Goal: Task Accomplishment & Management: Manage account settings

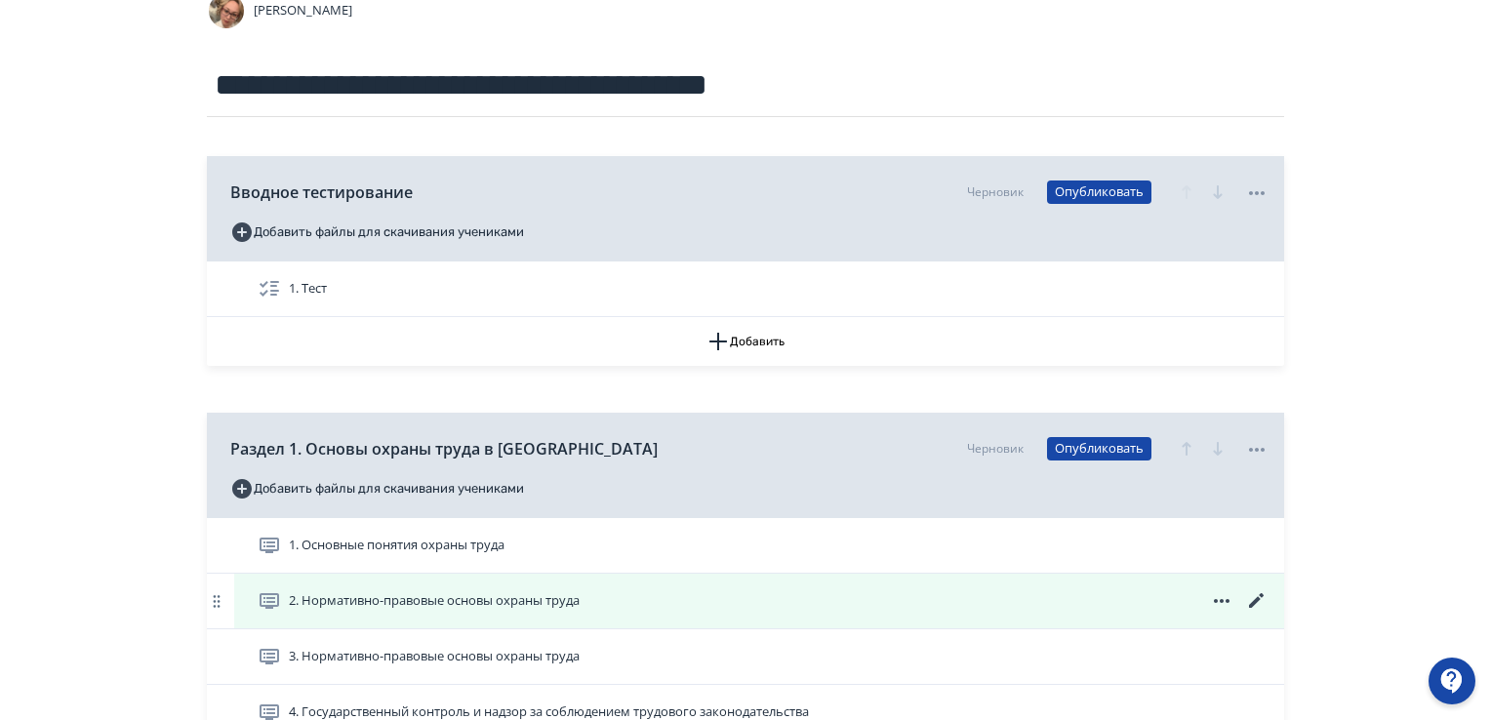
scroll to position [195, 0]
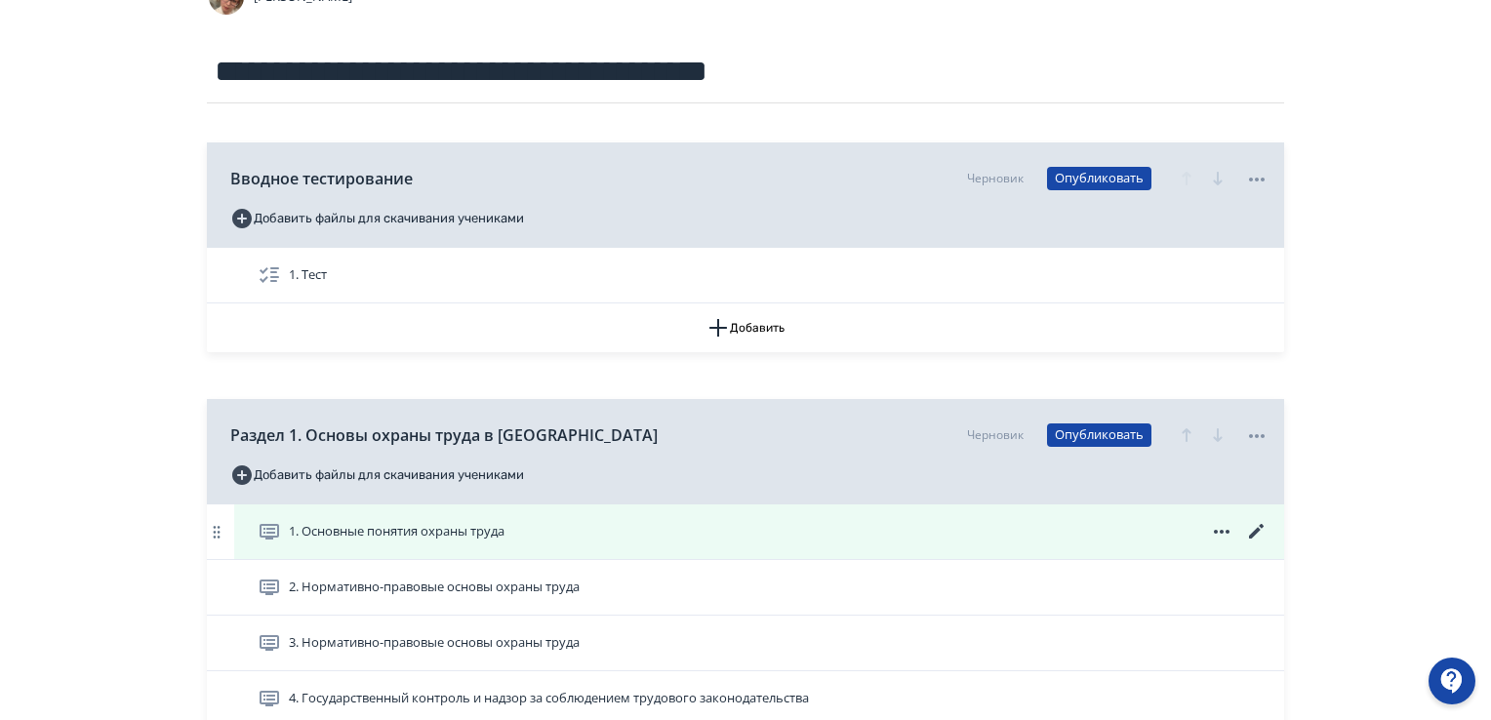
click at [1266, 530] on icon at bounding box center [1256, 531] width 23 height 23
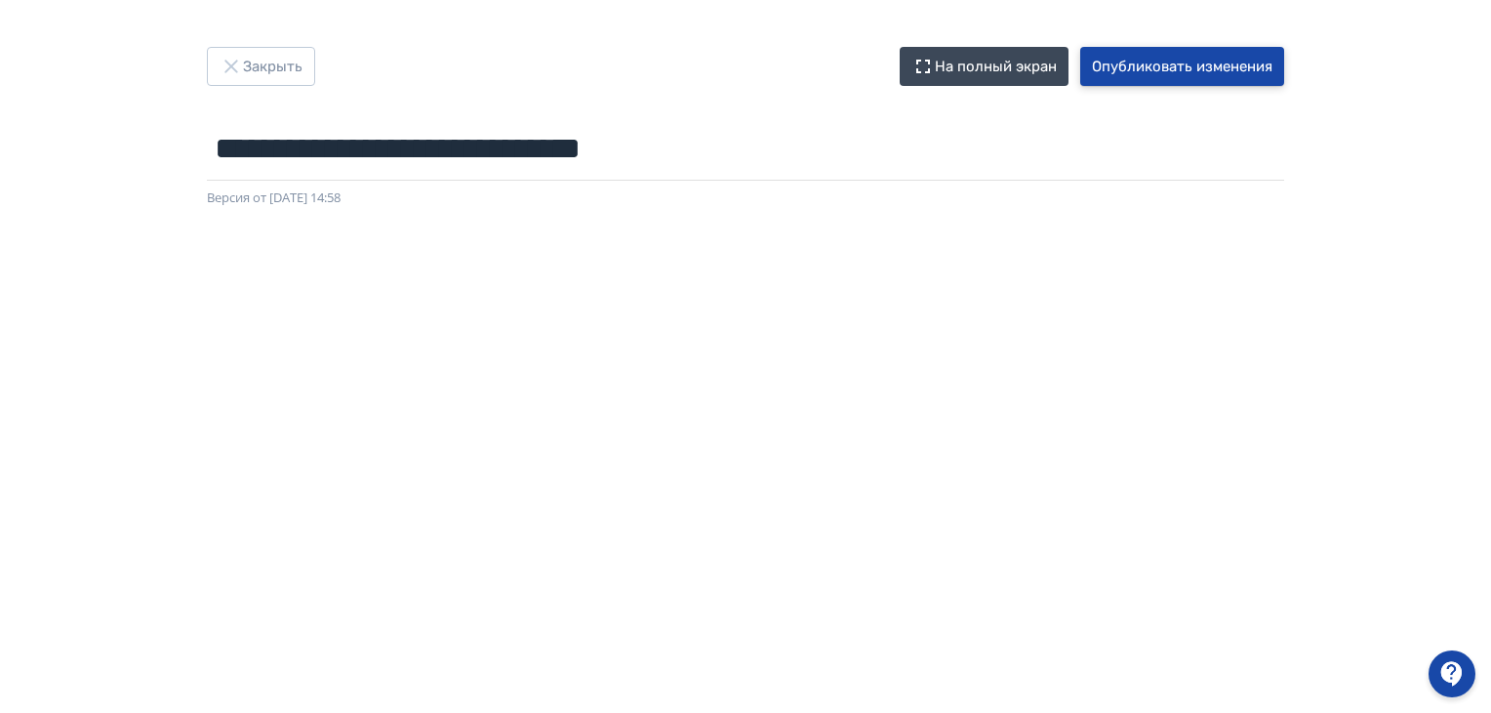
click at [1177, 75] on button "Опубликовать изменения" at bounding box center [1183, 66] width 204 height 39
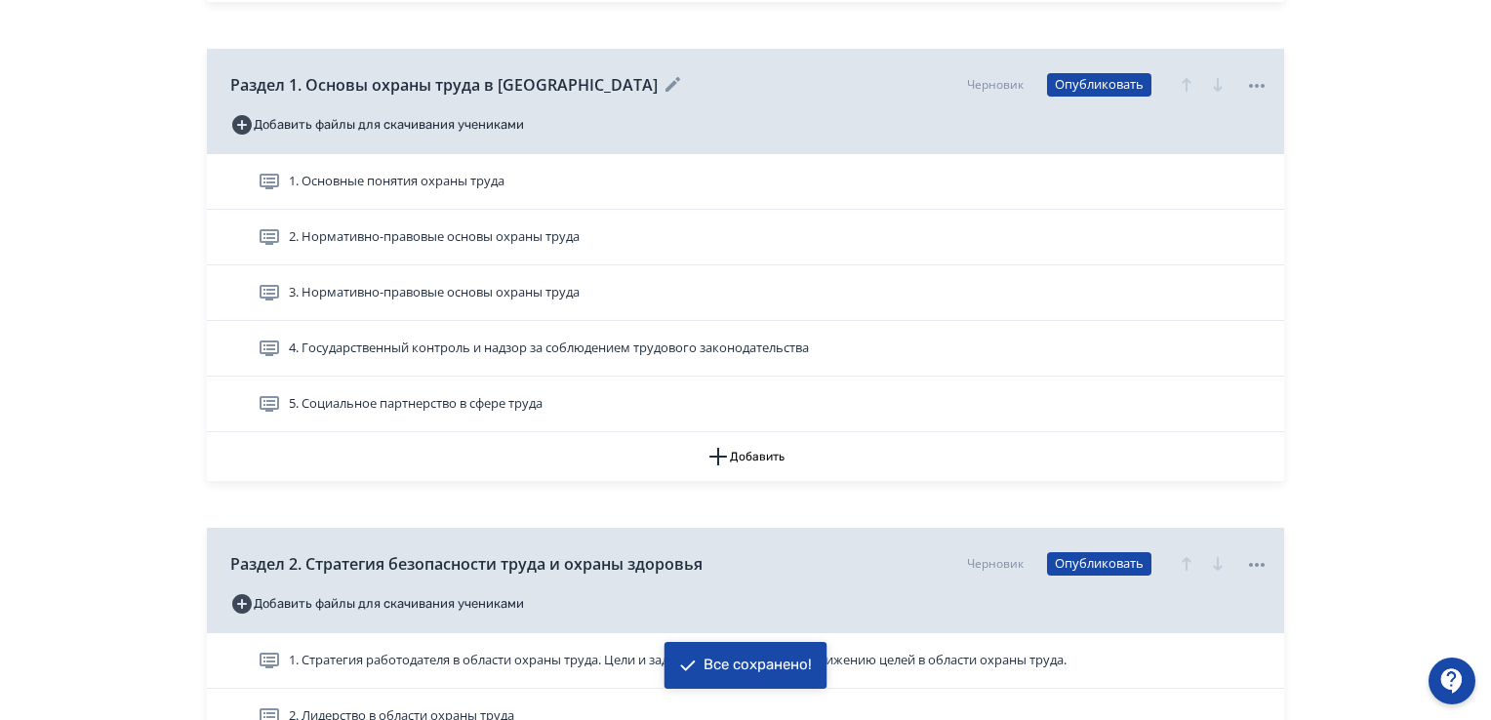
scroll to position [586, 0]
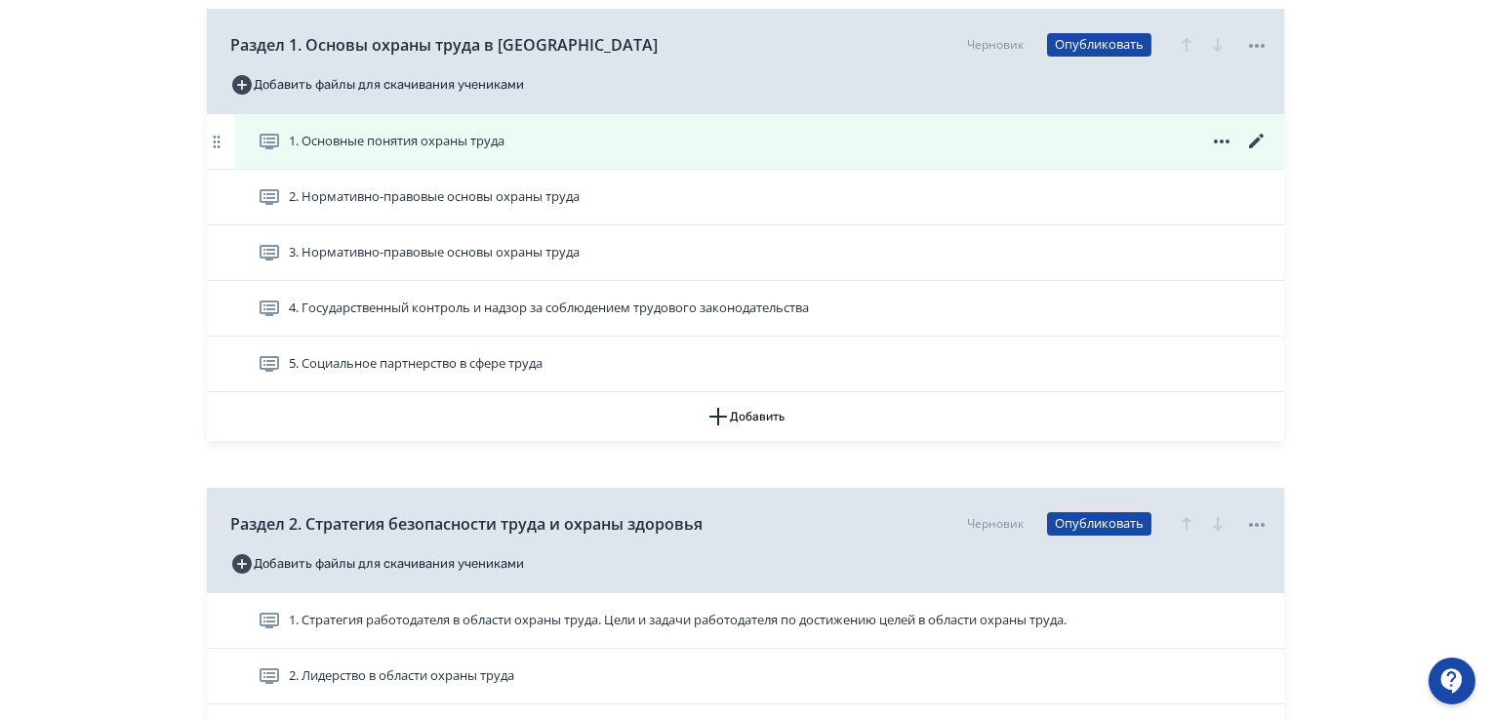
click at [467, 147] on span "1. Основные понятия охраны труда" at bounding box center [397, 142] width 216 height 20
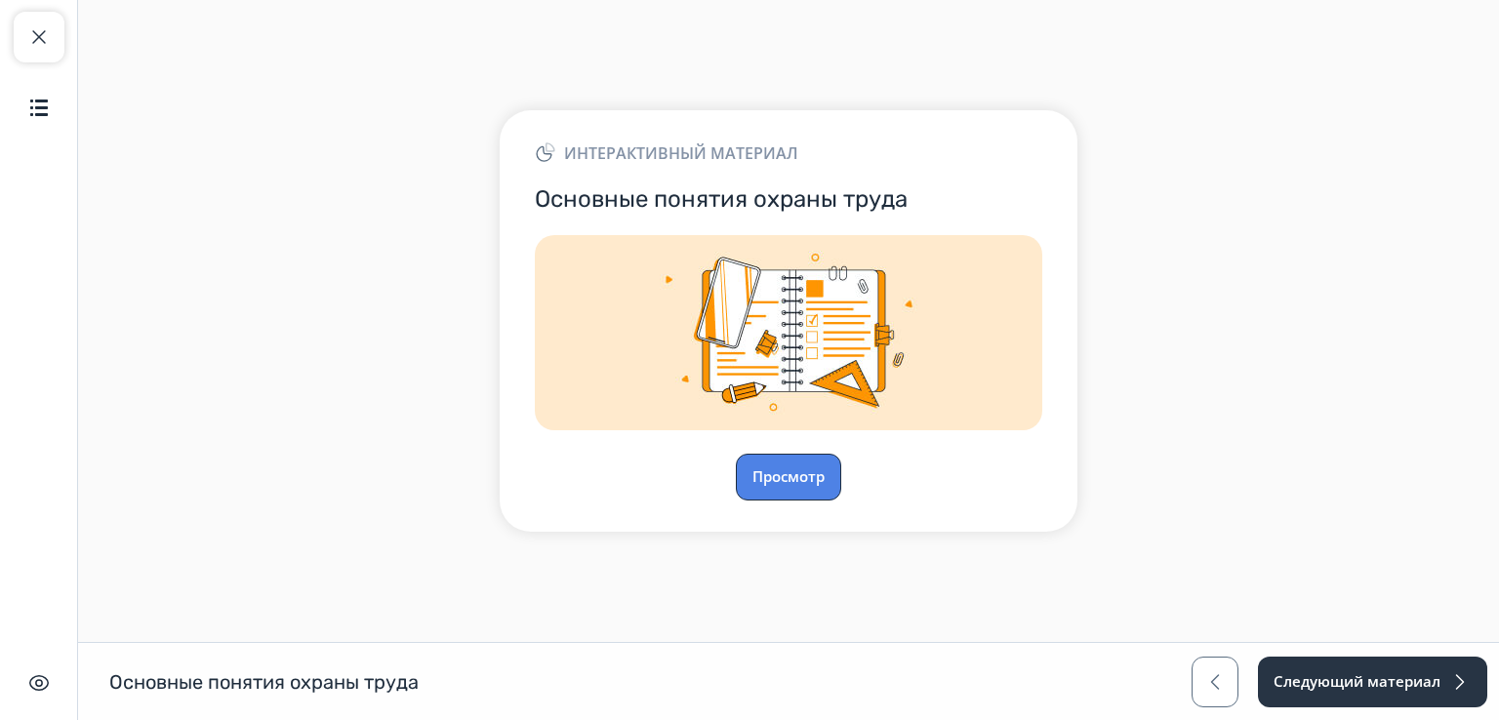
click at [802, 477] on button "Просмотр" at bounding box center [788, 477] width 105 height 47
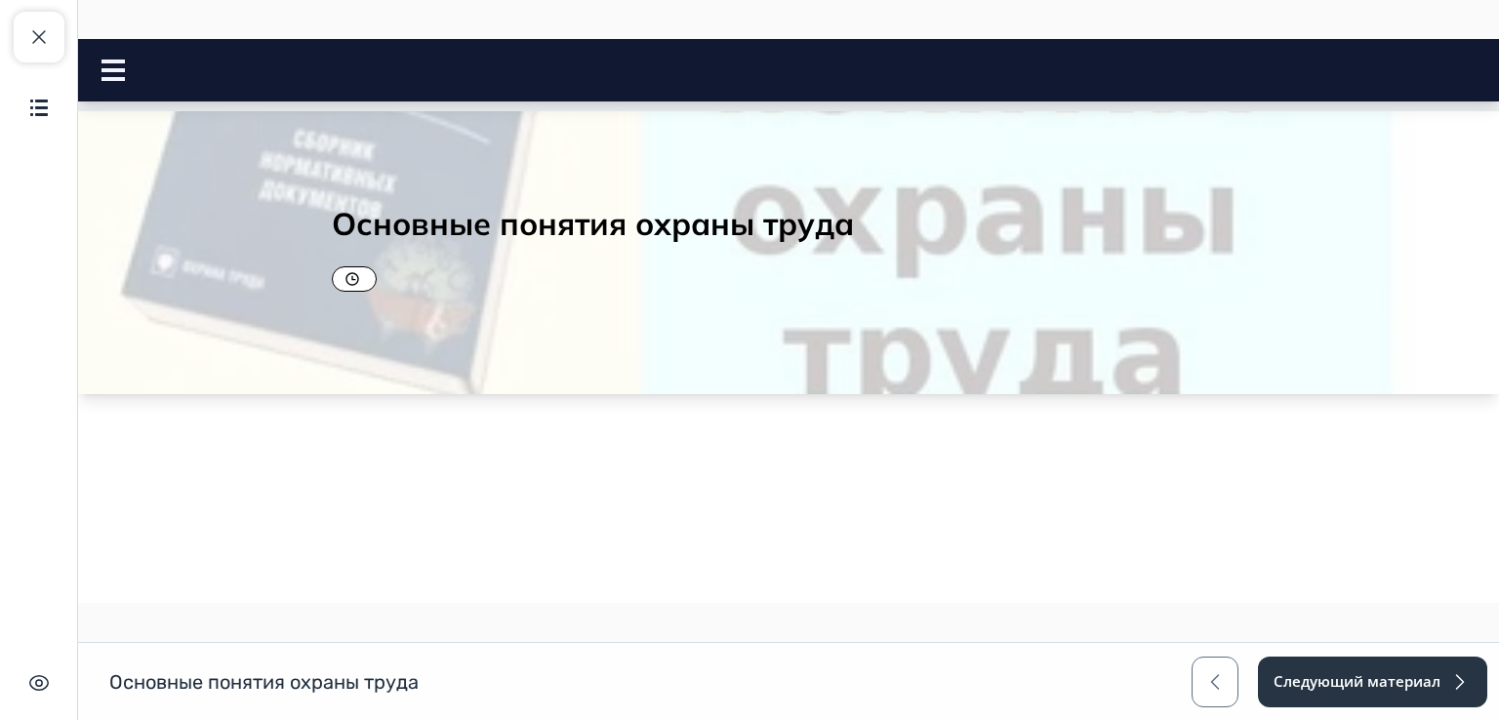
click at [348, 278] on icon at bounding box center [353, 279] width 16 height 16
click at [28, 33] on span "button" at bounding box center [38, 36] width 23 height 23
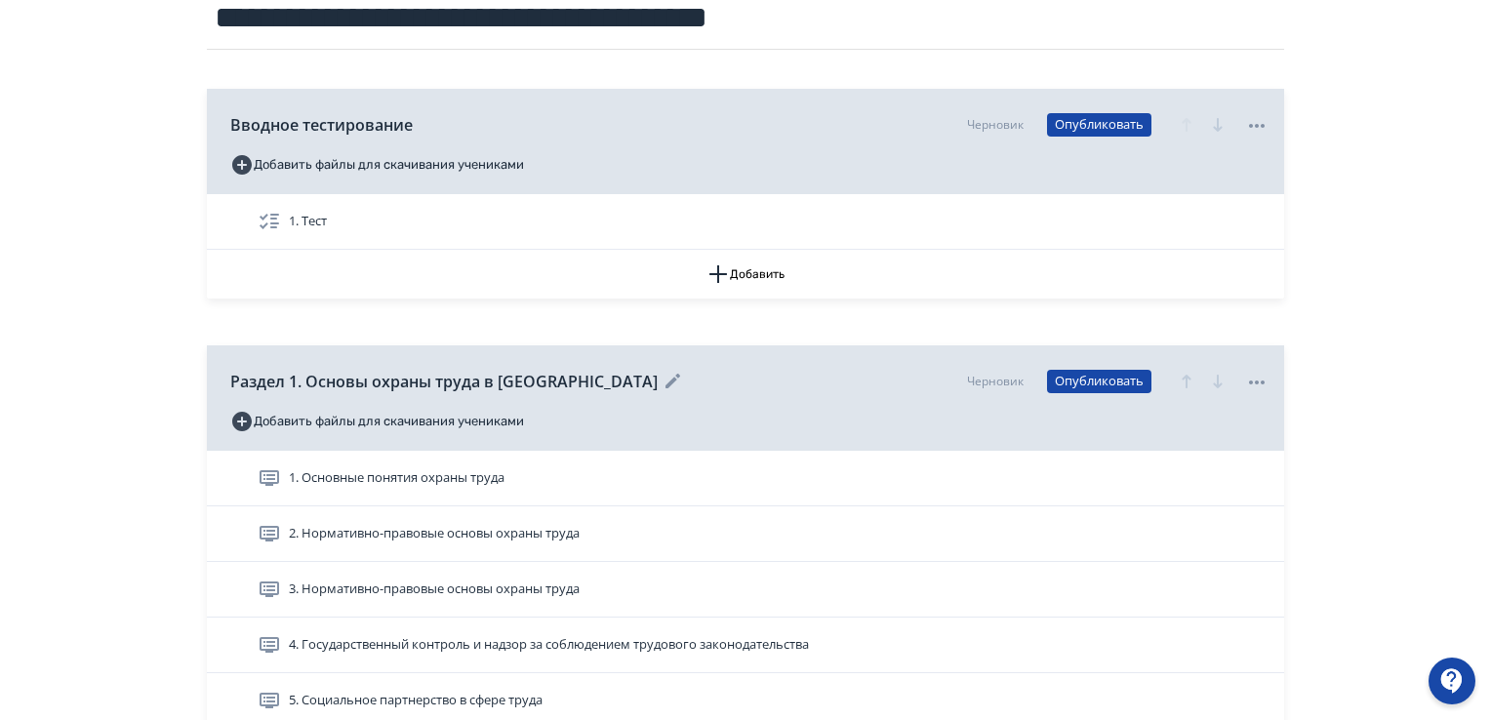
scroll to position [390, 0]
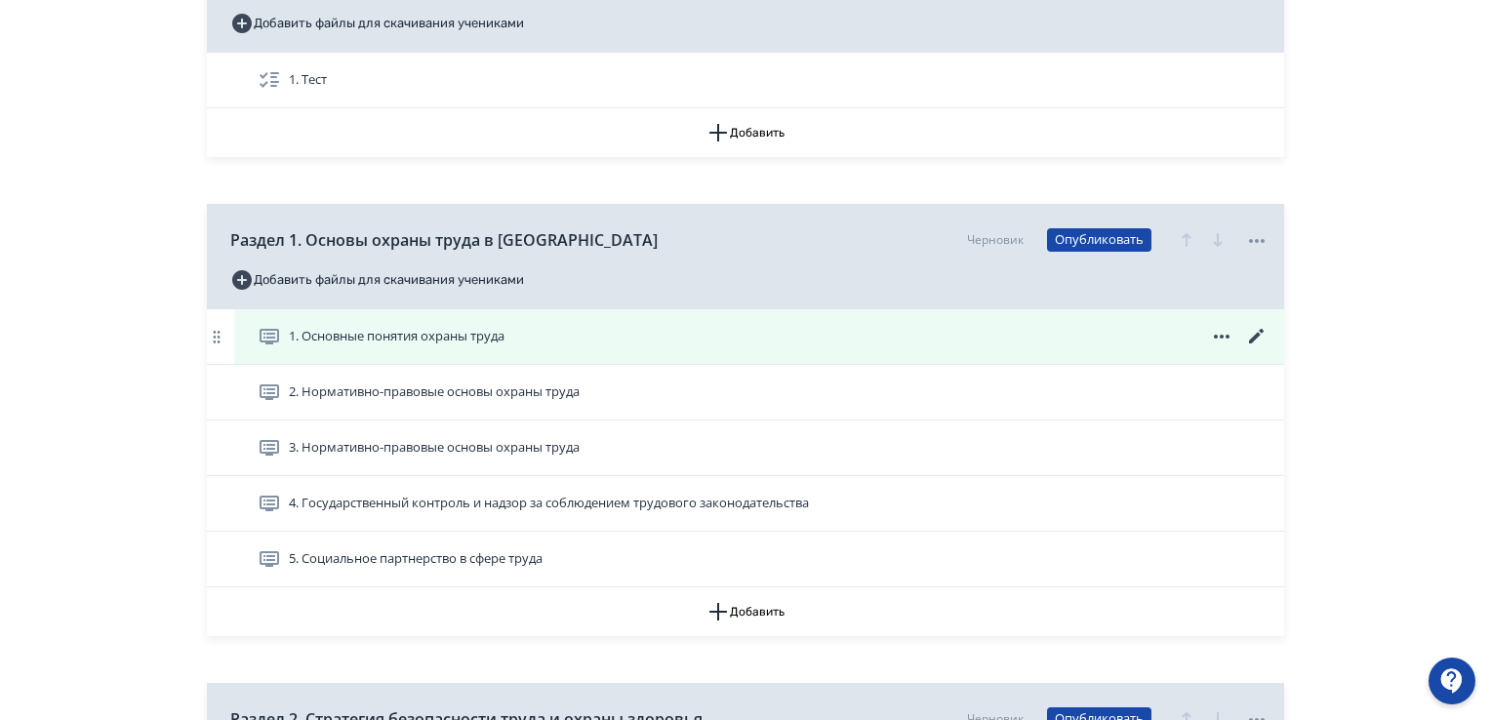
click at [1259, 337] on icon at bounding box center [1256, 336] width 23 height 23
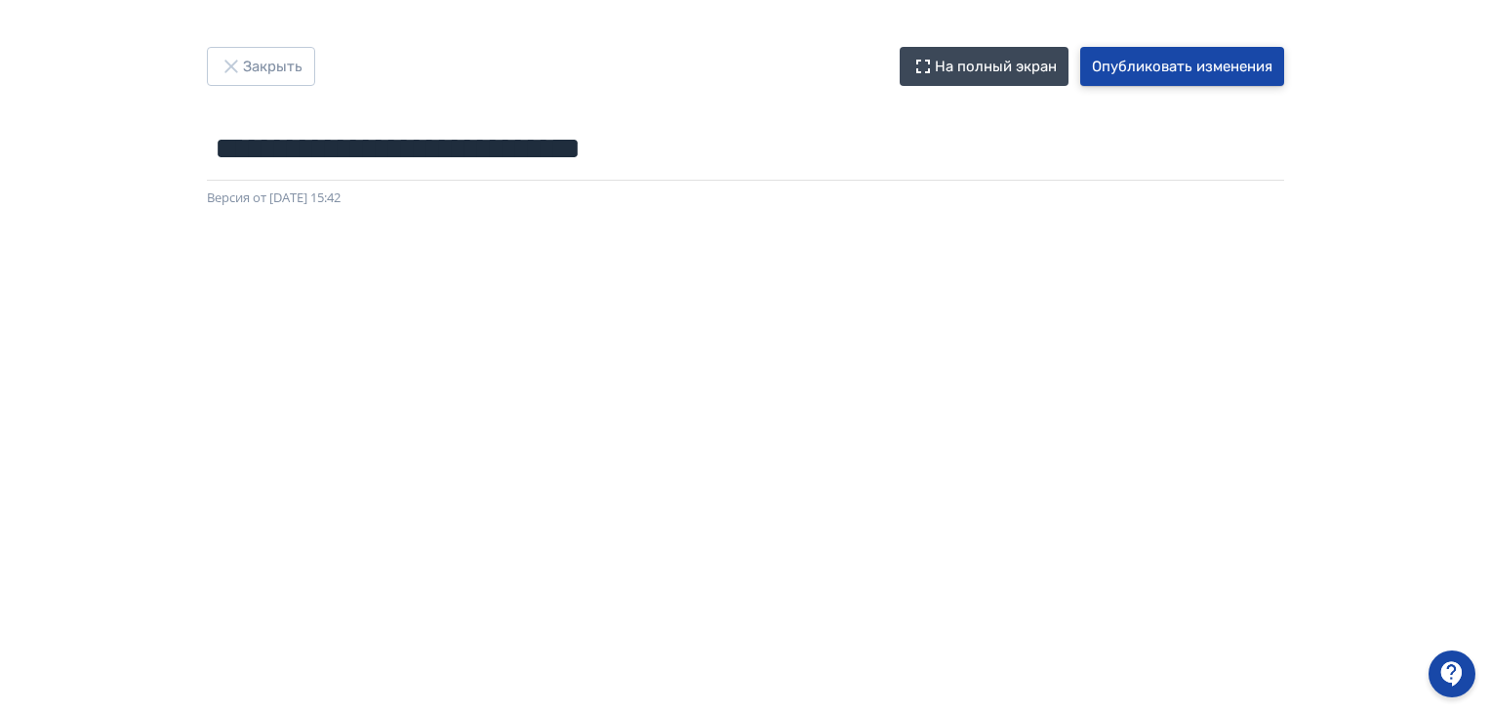
click at [1152, 67] on button "Опубликовать изменения" at bounding box center [1183, 66] width 204 height 39
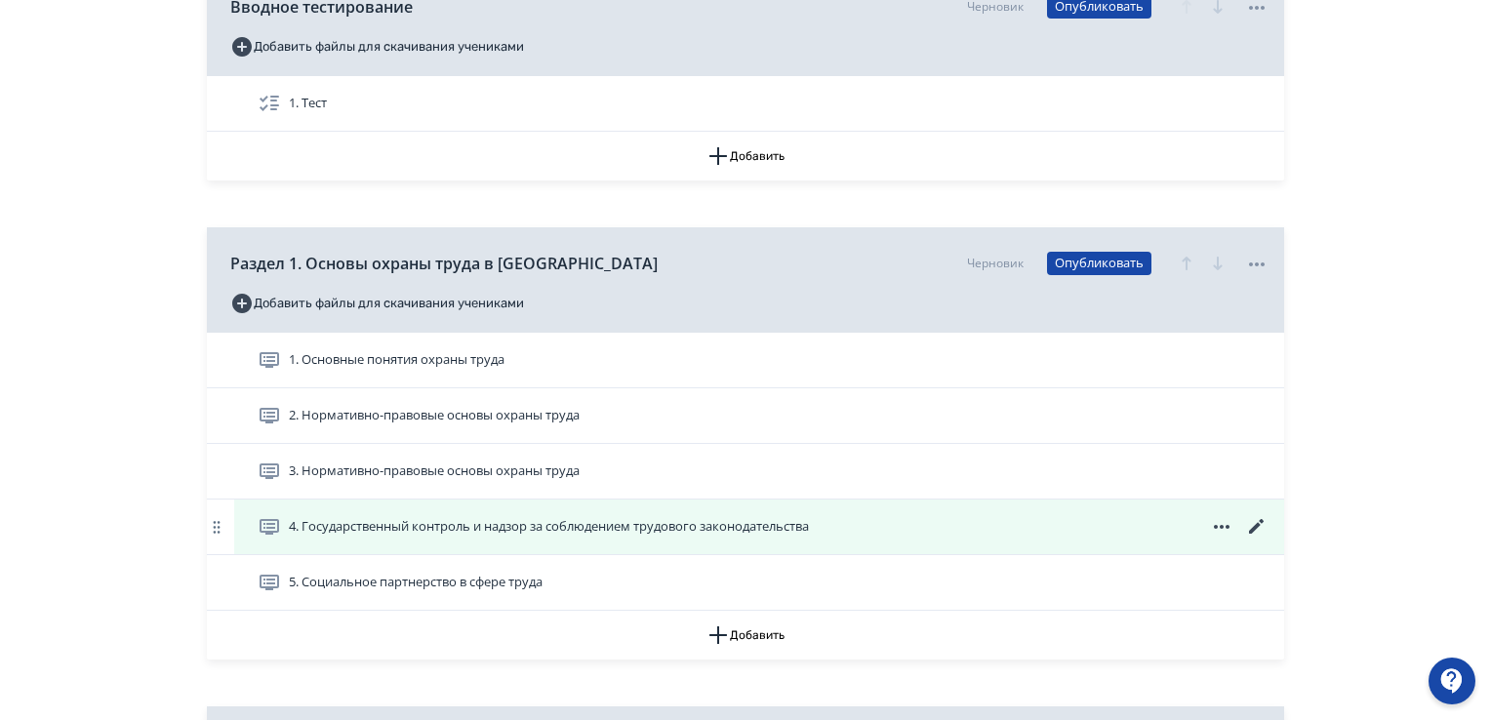
scroll to position [390, 0]
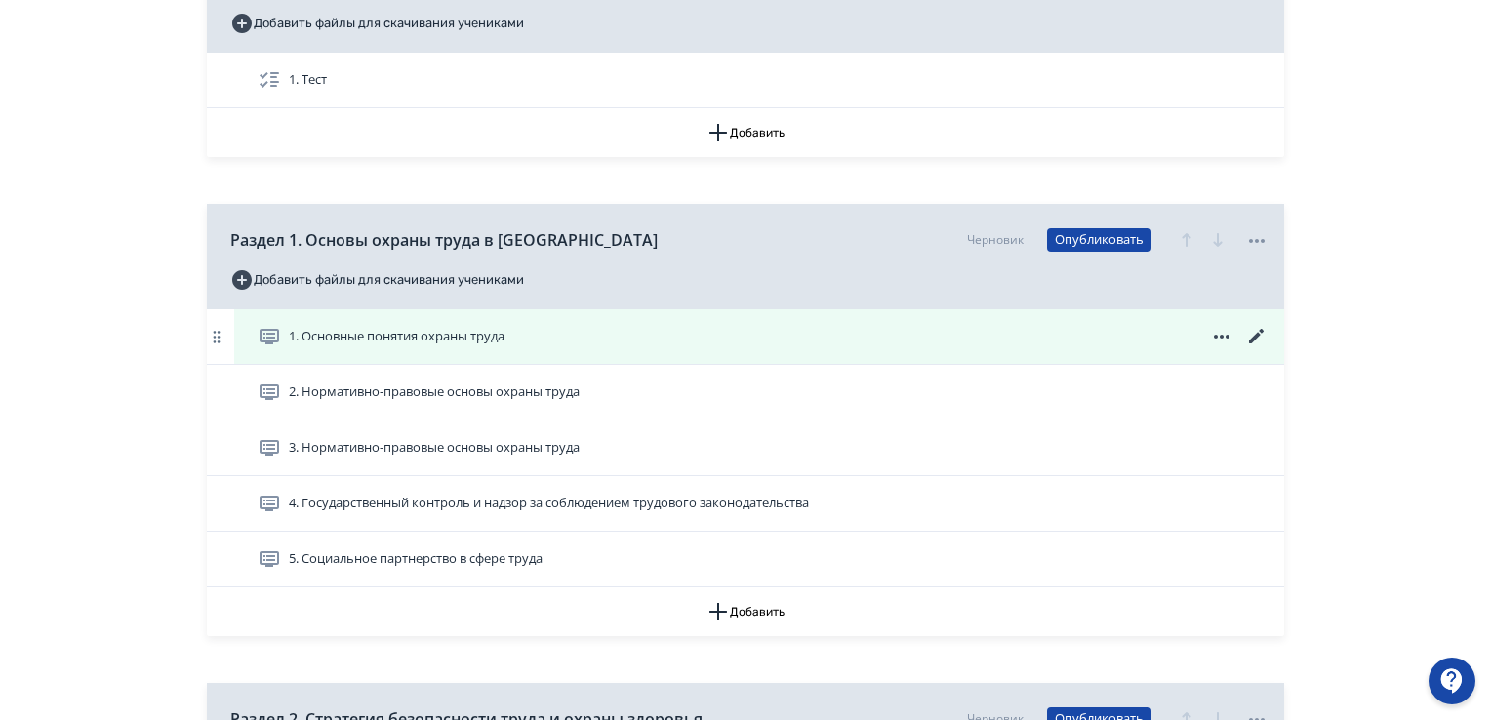
click at [1265, 333] on icon at bounding box center [1256, 336] width 23 height 23
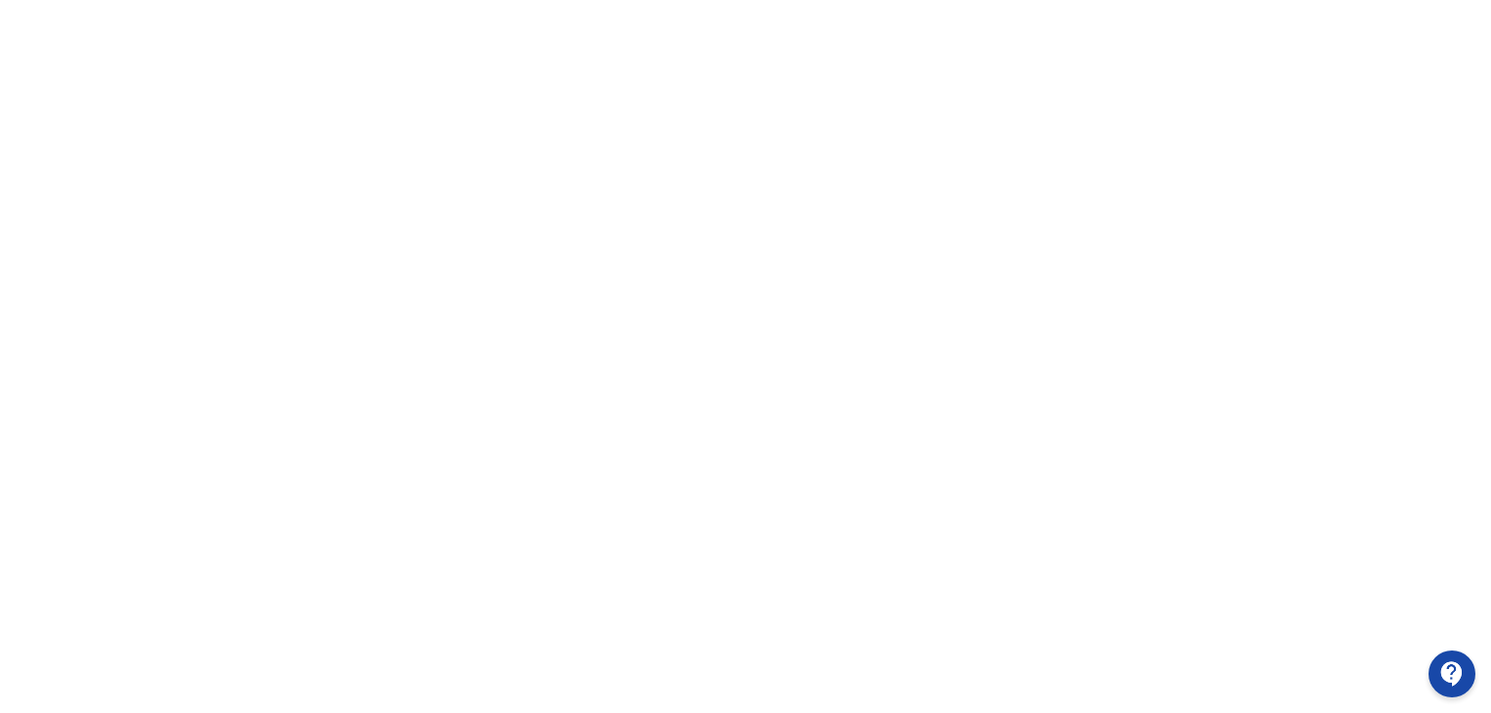
scroll to position [412, 0]
